Goal: Find contact information: Find contact information

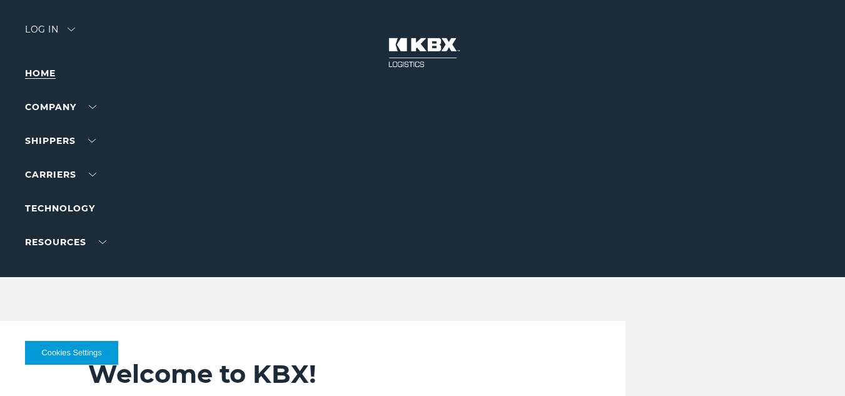
click at [51, 73] on link "Home" at bounding box center [40, 73] width 31 height 11
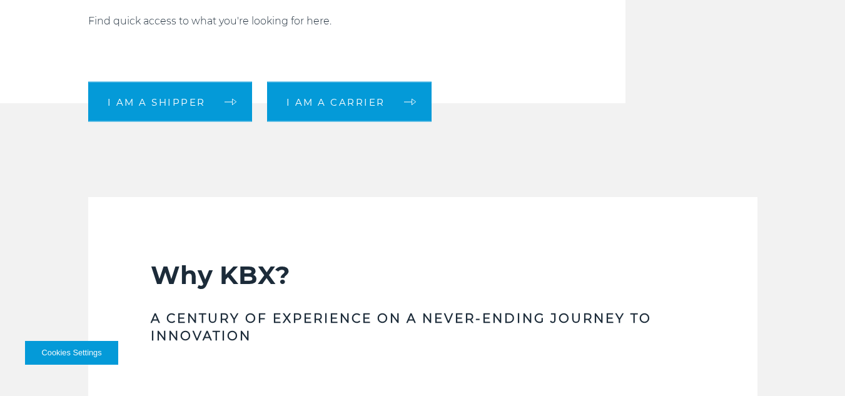
scroll to position [395, 0]
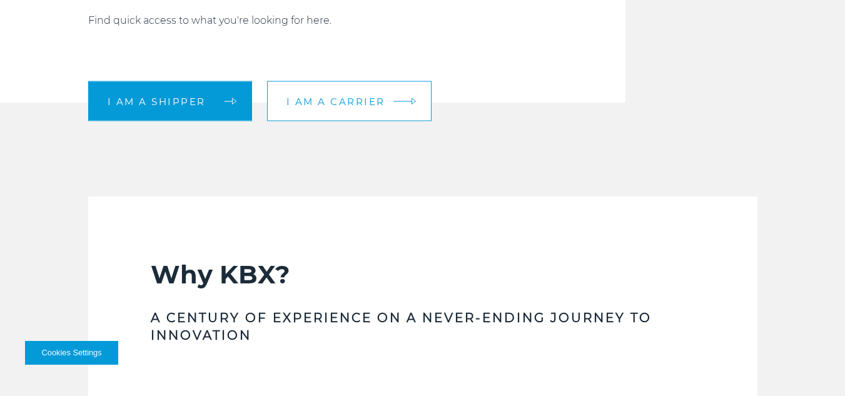
click at [364, 103] on span "I am a carrier" at bounding box center [336, 100] width 99 height 9
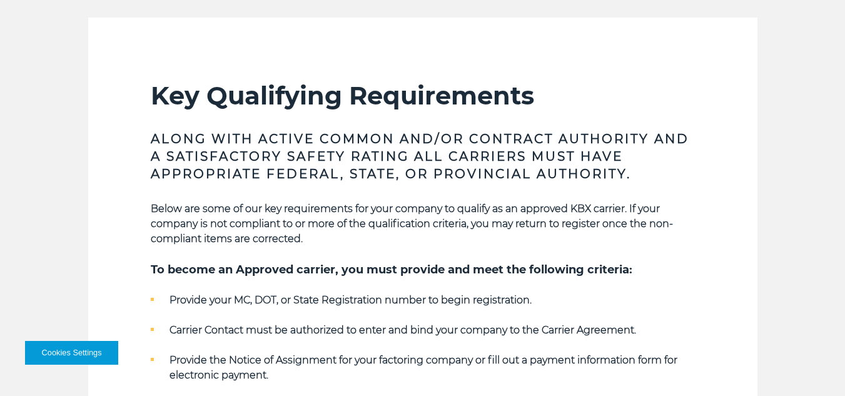
scroll to position [288, 0]
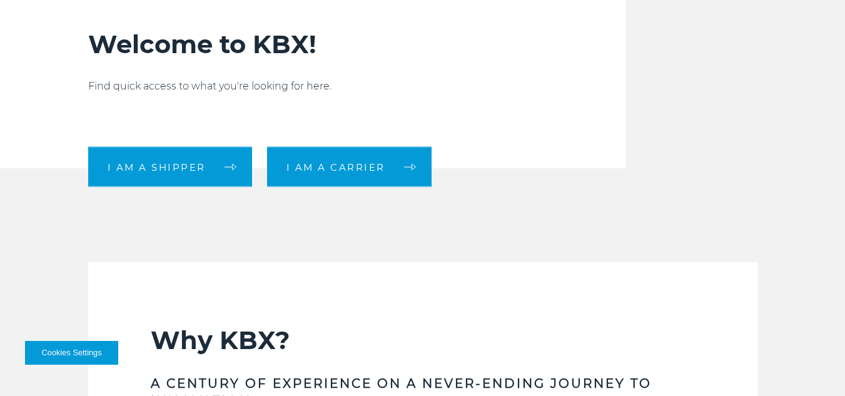
scroll to position [310, 0]
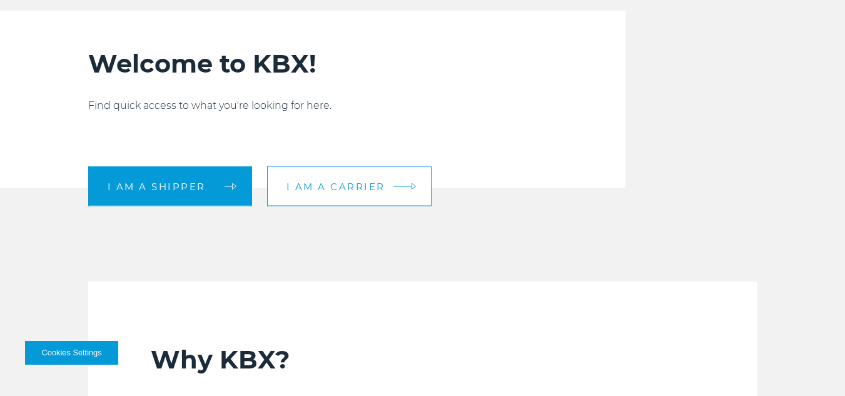
click at [344, 180] on link "I am a carrier" at bounding box center [349, 186] width 165 height 40
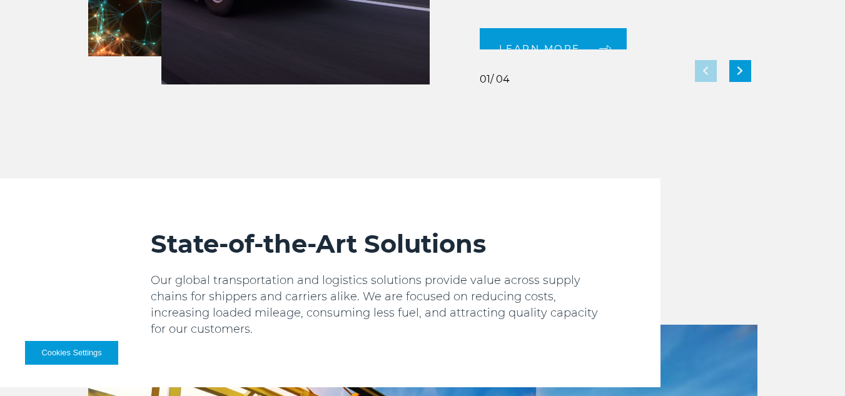
scroll to position [1265, 0]
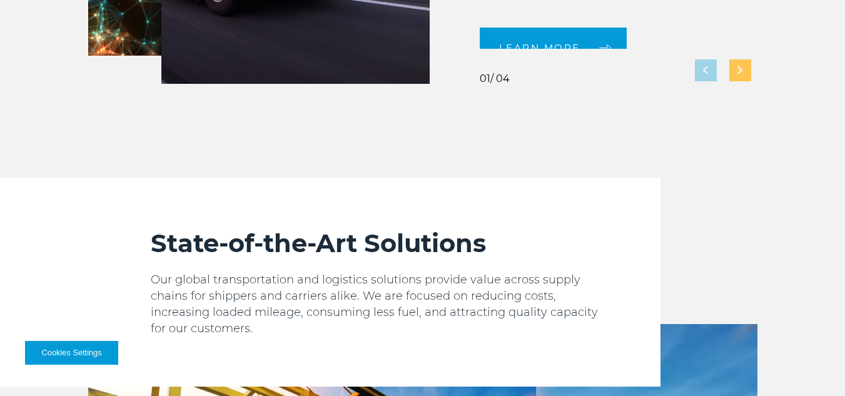
click at [737, 76] on div "Next slide" at bounding box center [741, 70] width 22 height 22
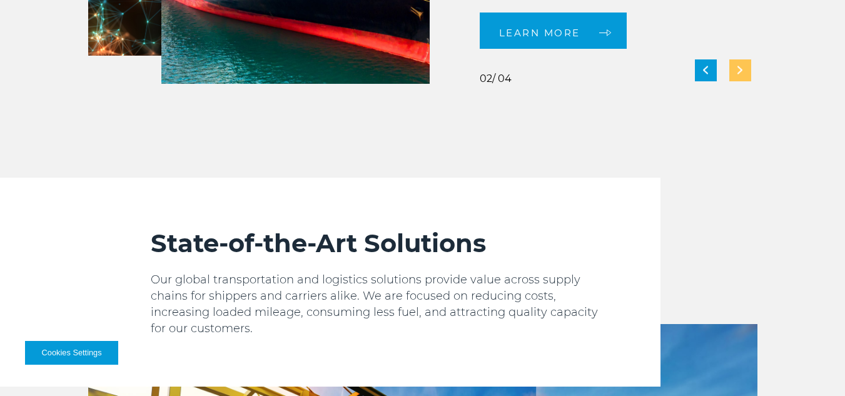
click at [737, 76] on div "Next slide" at bounding box center [741, 70] width 22 height 22
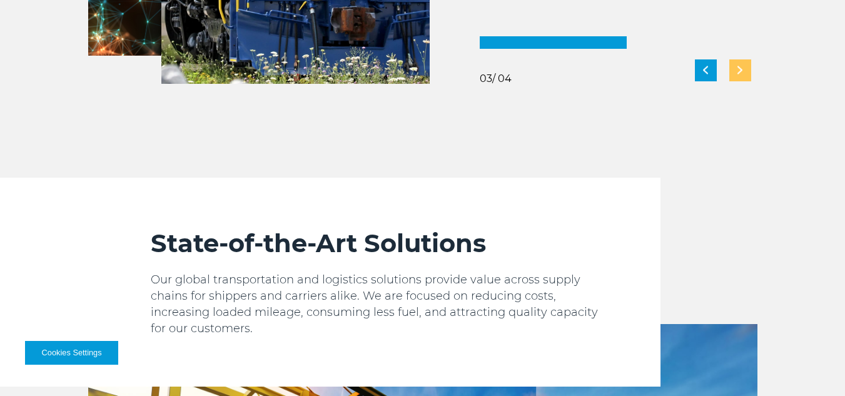
click at [737, 76] on div "Next slide" at bounding box center [741, 70] width 22 height 22
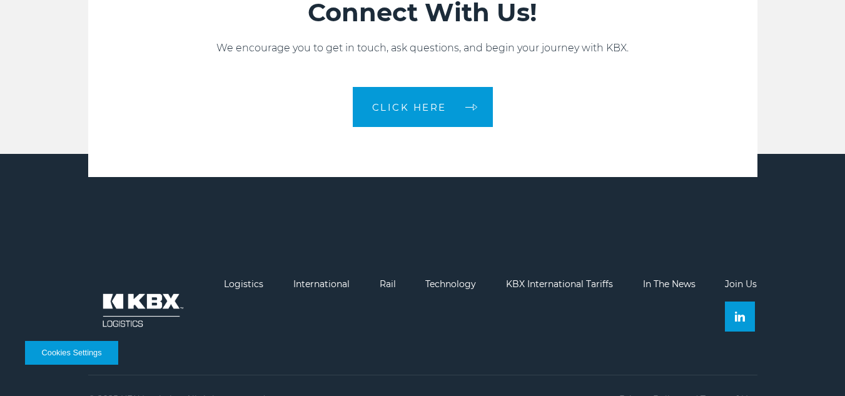
scroll to position [2761, 0]
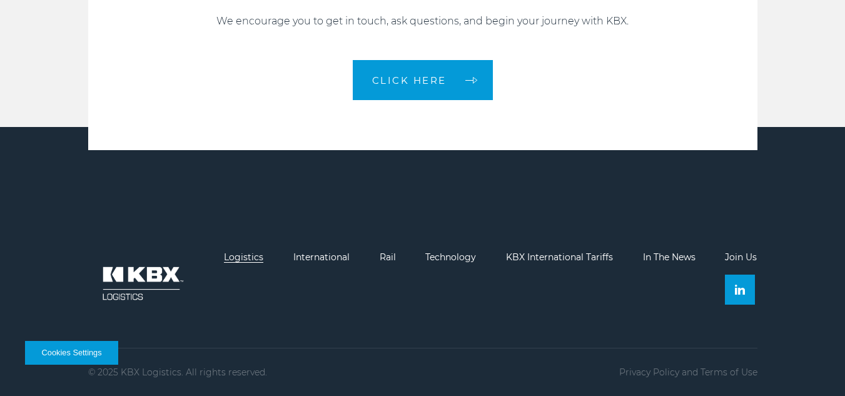
click at [257, 257] on link "Logistics" at bounding box center [243, 257] width 39 height 11
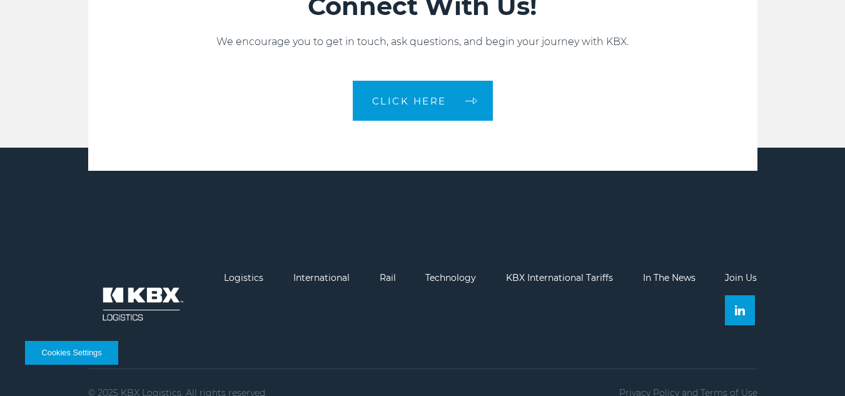
scroll to position [2739, 0]
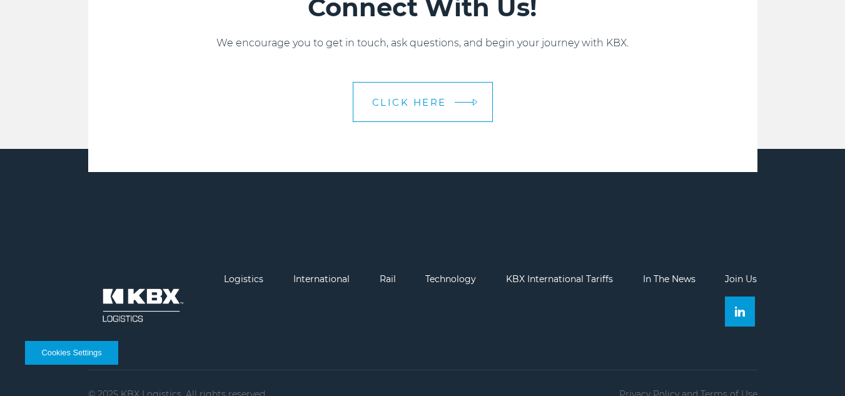
click at [431, 103] on span "CLICK HERE" at bounding box center [409, 102] width 74 height 9
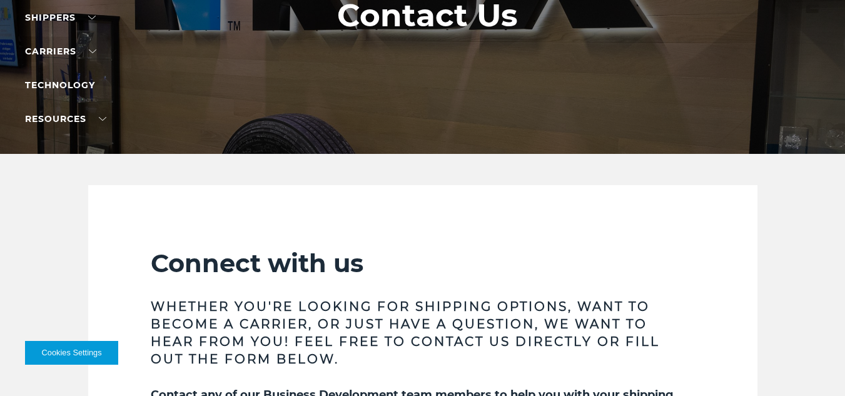
scroll to position [105, 0]
